Goal: Check status: Check status

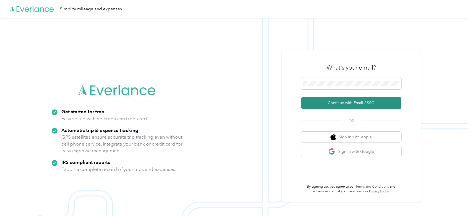
click at [366, 103] on button "Continue with Email / SSO" at bounding box center [352, 103] width 100 height 12
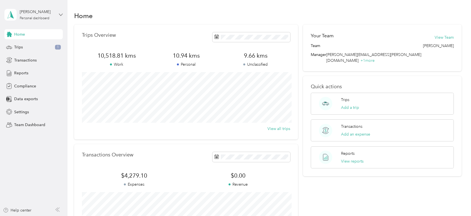
click at [60, 16] on icon at bounding box center [61, 15] width 4 height 4
click at [38, 46] on div "Team dashboard" at bounding box center [24, 46] width 30 height 6
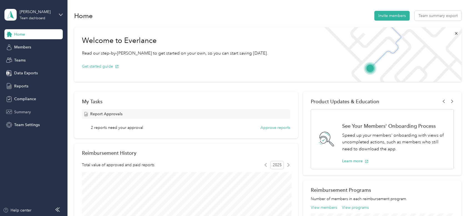
click at [27, 111] on span "Summary" at bounding box center [22, 112] width 17 height 6
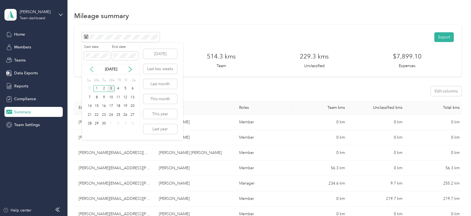
click at [92, 68] on icon at bounding box center [92, 69] width 6 height 6
click at [125, 89] on div "1" at bounding box center [125, 88] width 7 height 7
click at [90, 132] on div "31" at bounding box center [89, 132] width 7 height 7
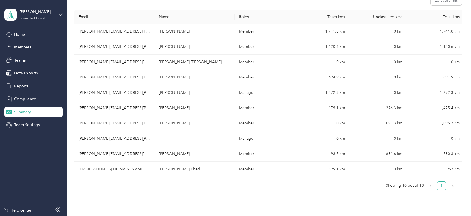
scroll to position [91, 0]
